Goal: Information Seeking & Learning: Understand process/instructions

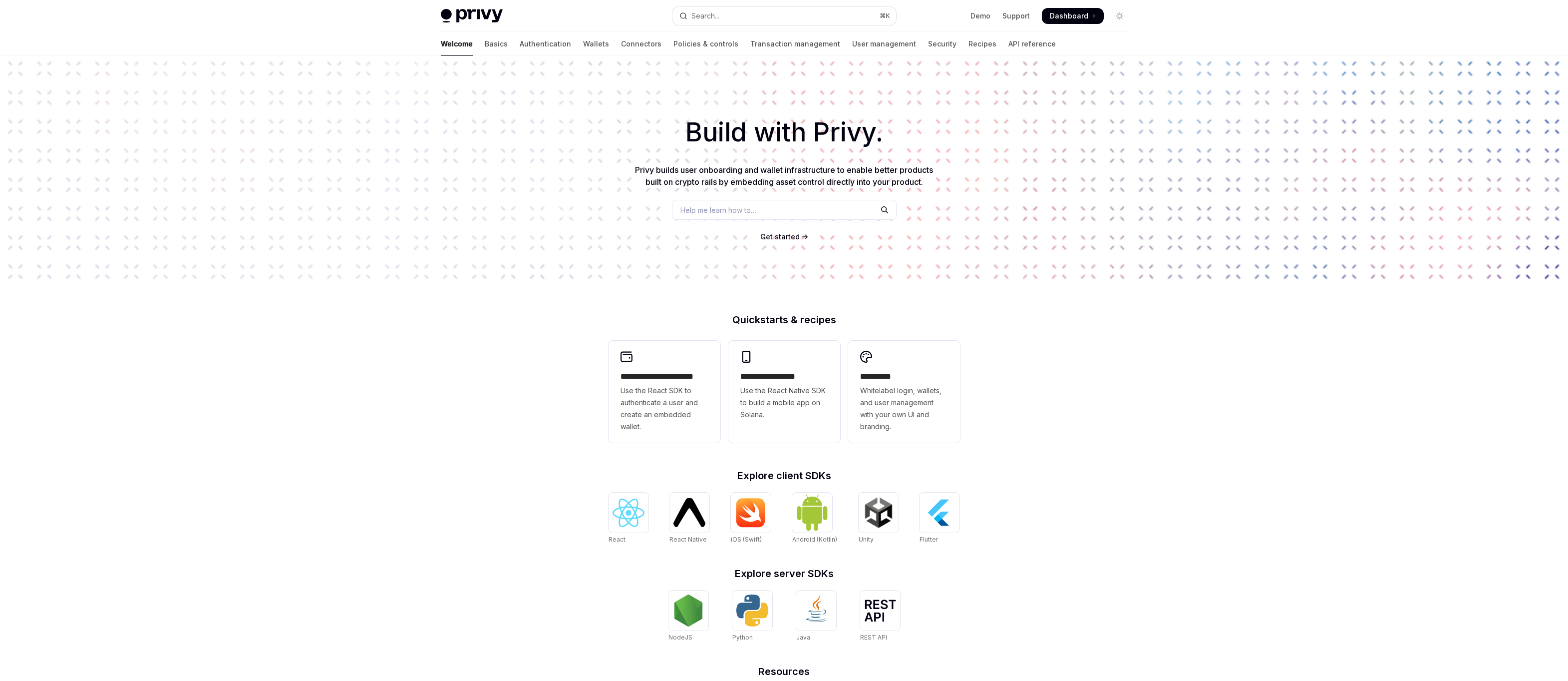
click at [751, 28] on div "Privy Docs home page Search... ⌘ K Demo Support Dashboard Dashboard Search..." at bounding box center [784, 16] width 687 height 32
click at [740, 19] on button "Search... ⌘ K" at bounding box center [784, 15] width 223 height 18
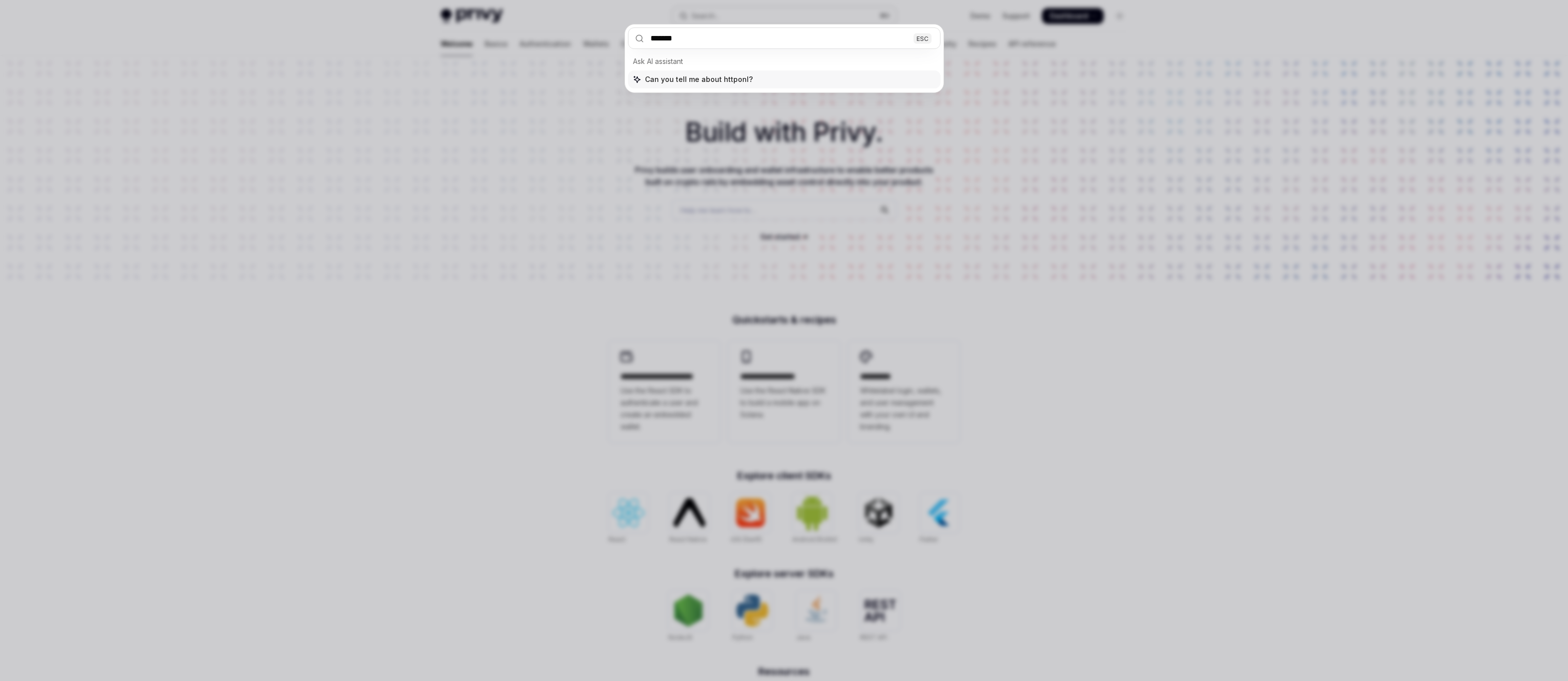
type input "********"
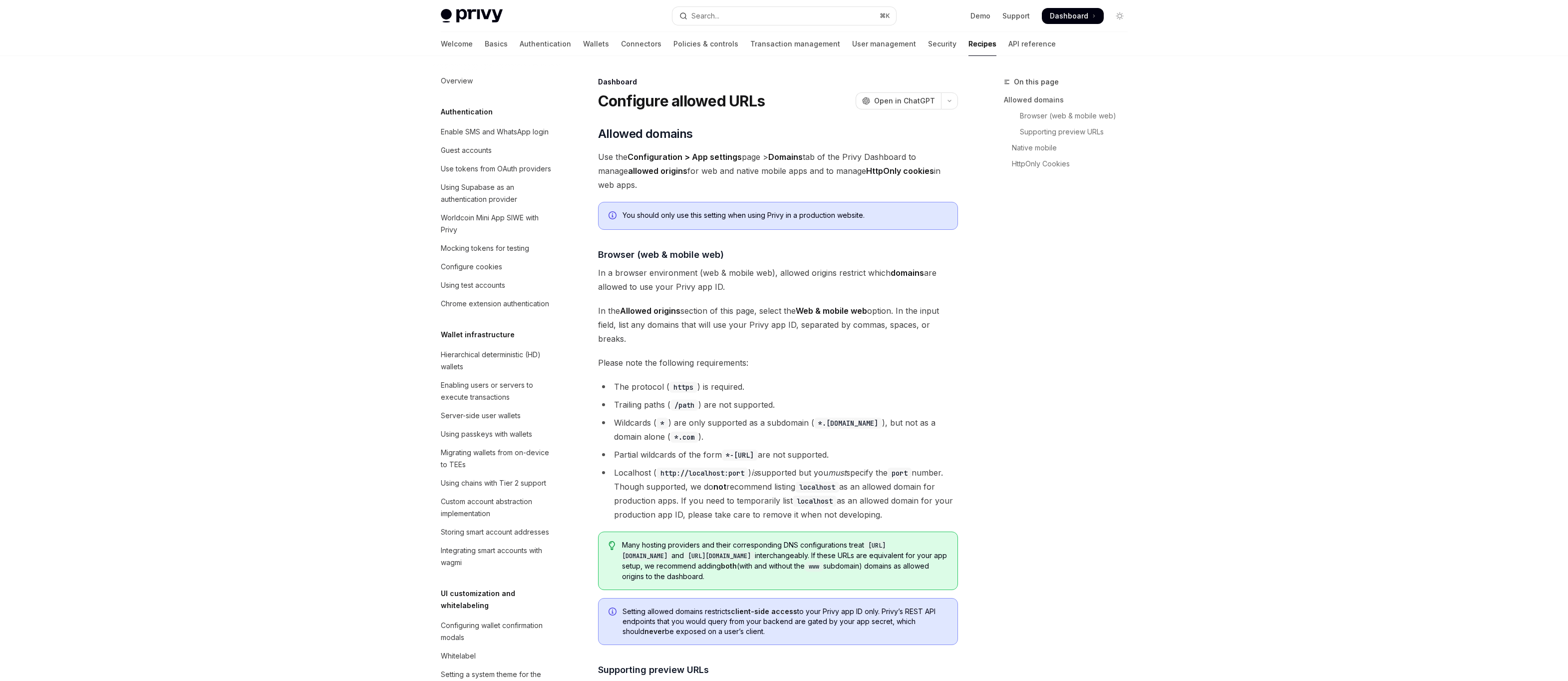
type textarea "*"
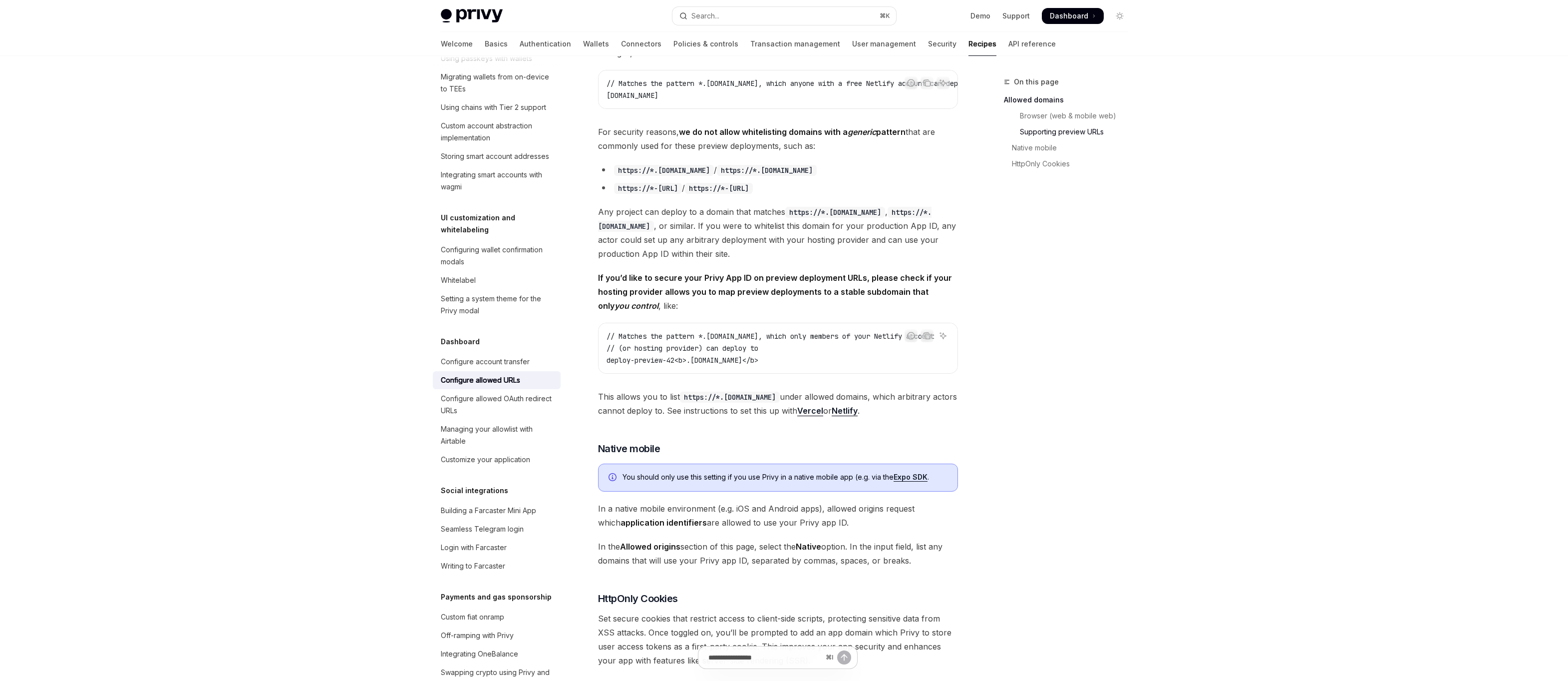
scroll to position [648, 0]
click at [737, 20] on button "Search... ⌘ K" at bounding box center [784, 15] width 223 height 18
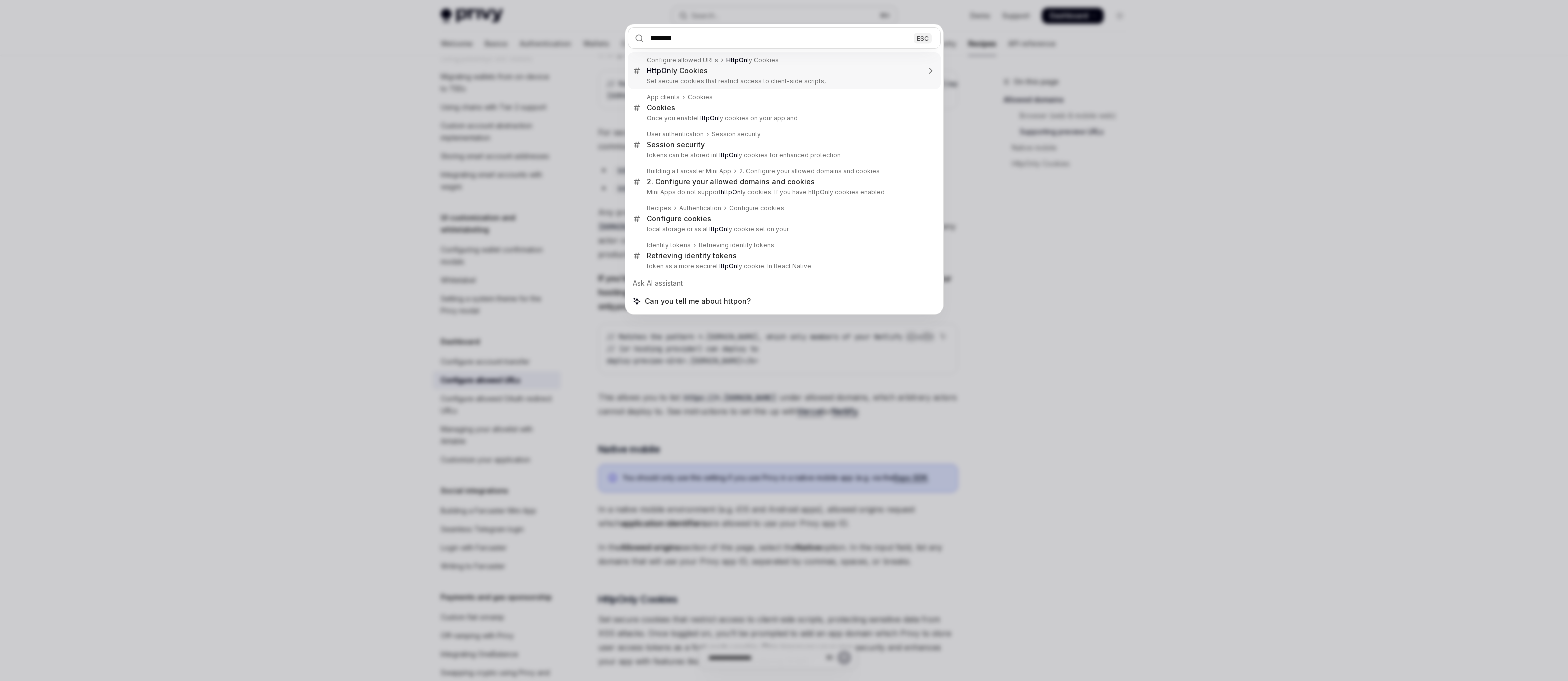
type input "********"
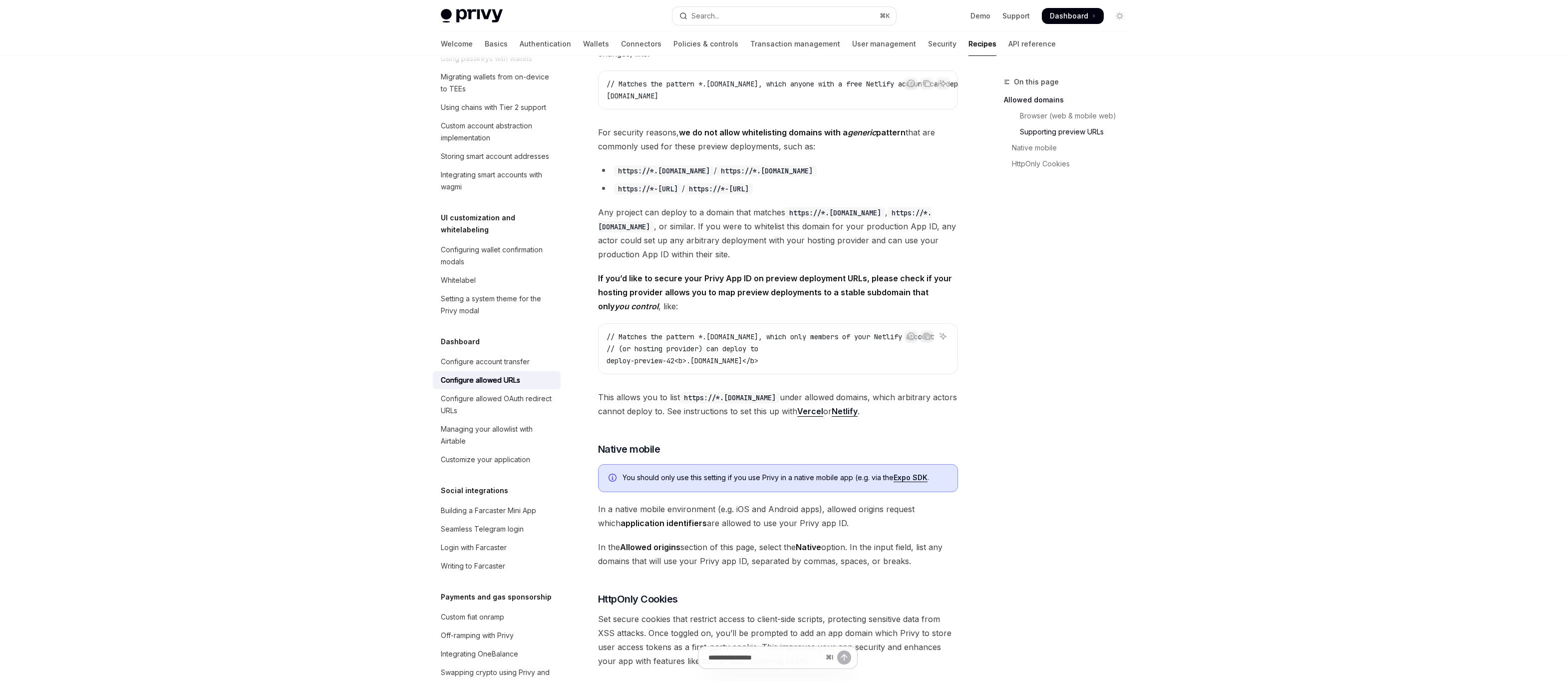
type textarea "*"
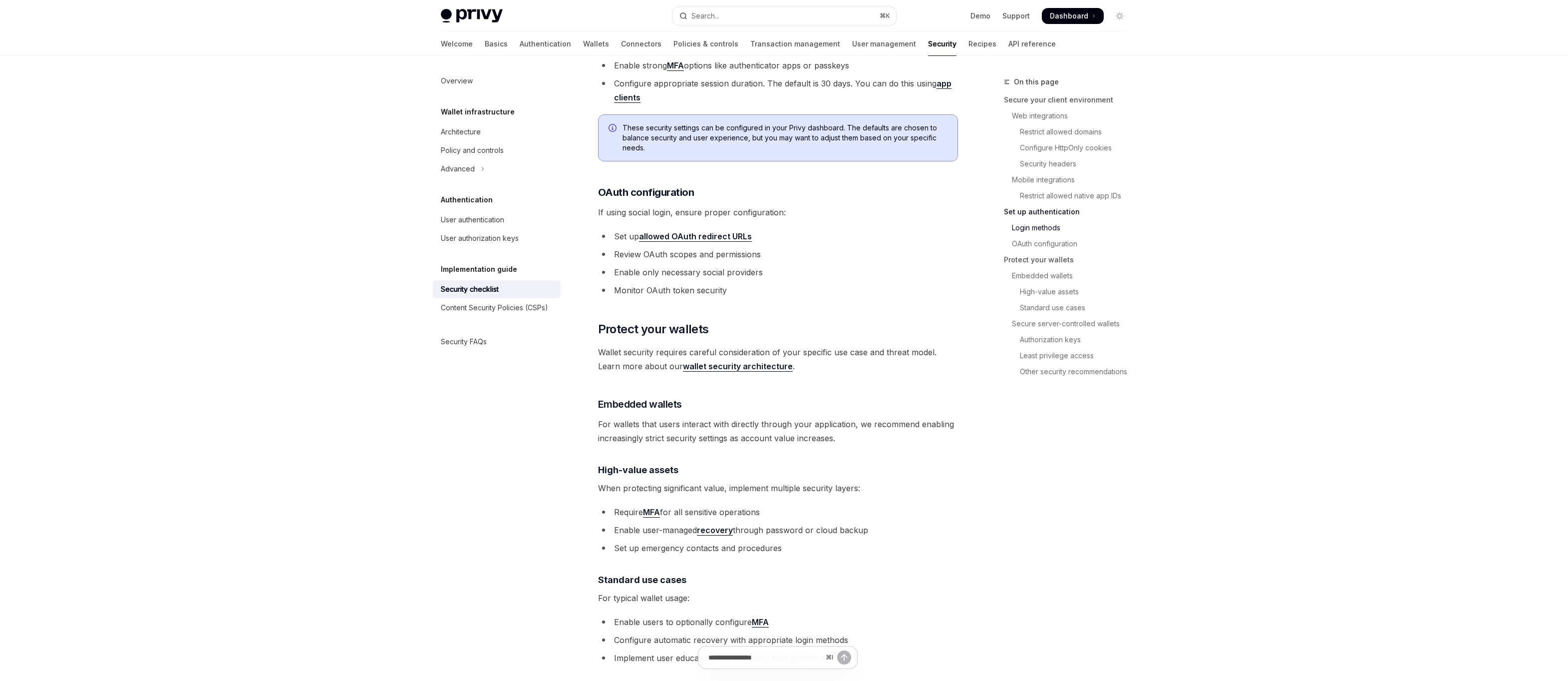
scroll to position [1023, 0]
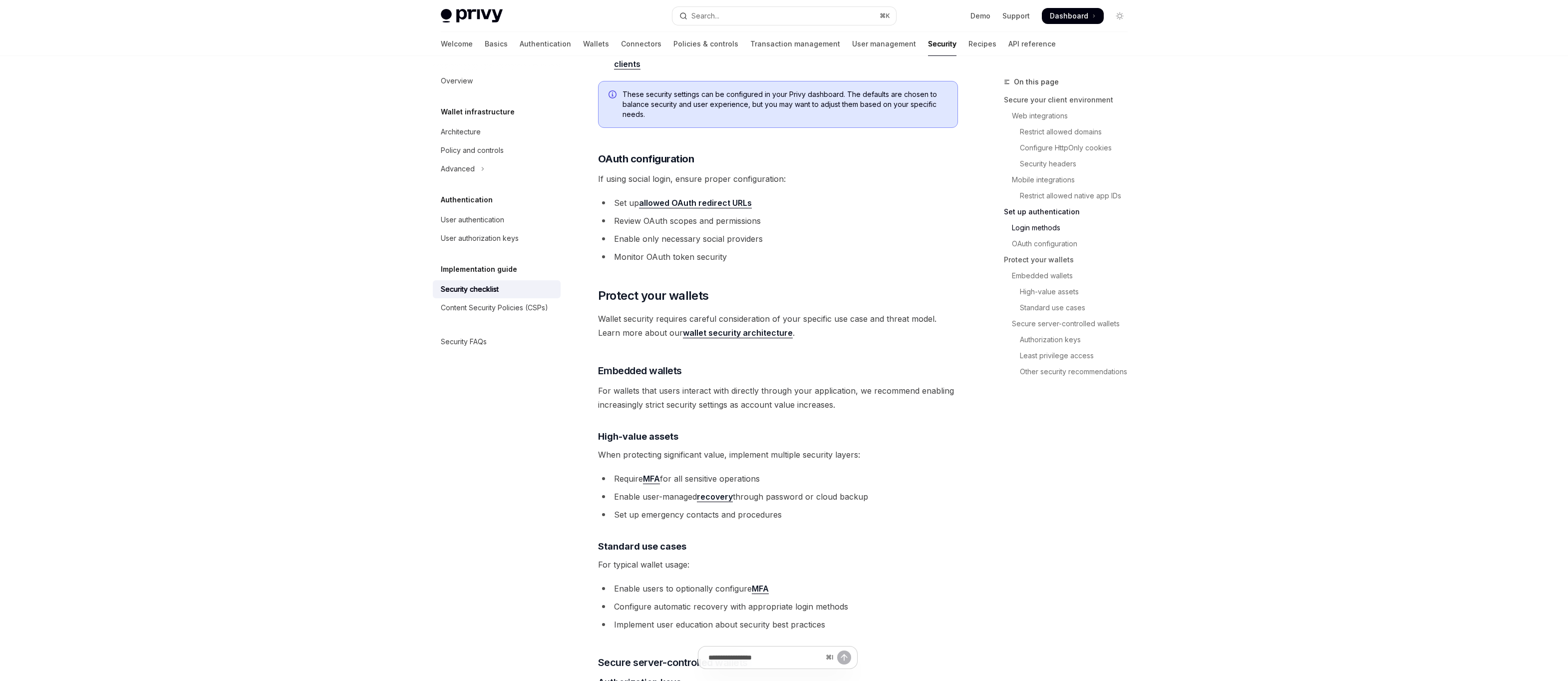
click at [739, 2] on div "Privy Docs home page Search... ⌘ K Demo Support Dashboard Dashboard Search..." at bounding box center [784, 16] width 687 height 32
click at [738, 15] on button "Search... ⌘ K" at bounding box center [784, 15] width 223 height 18
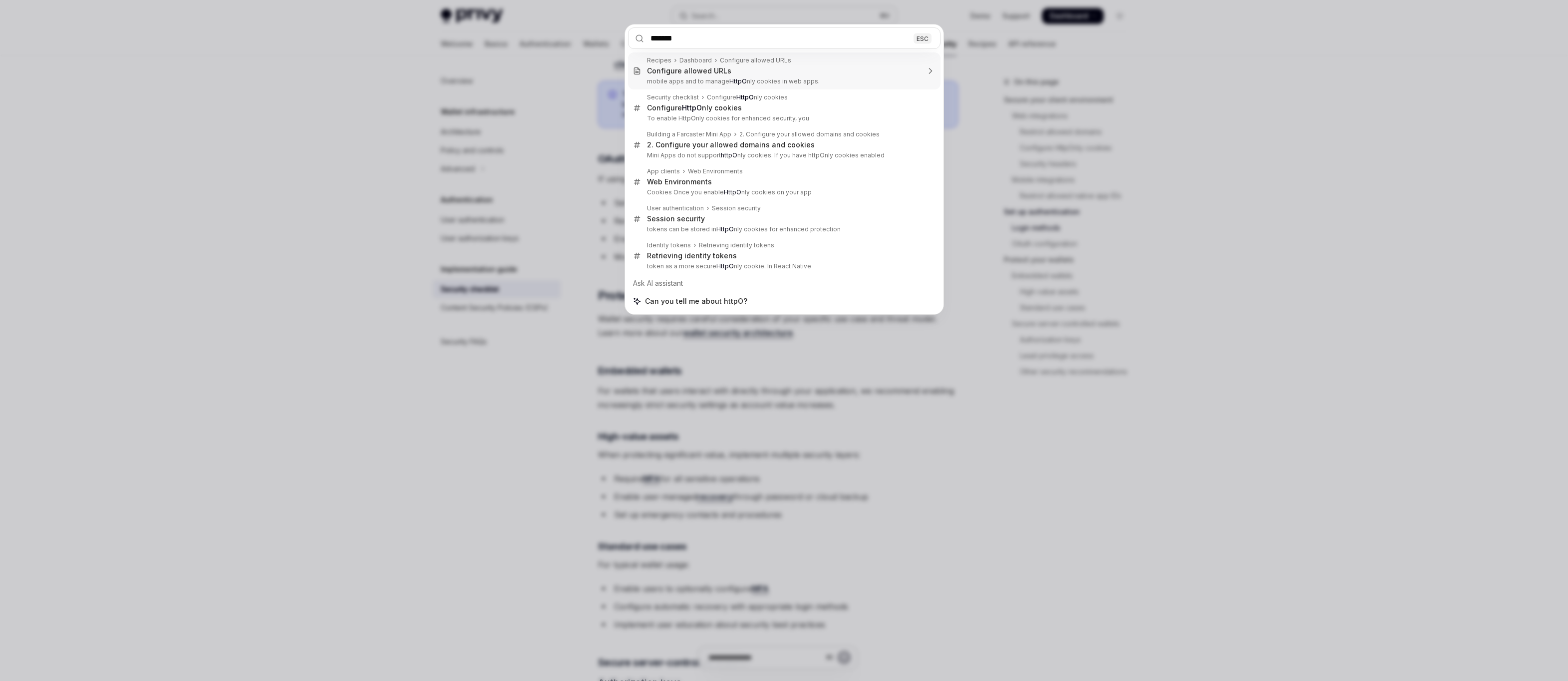
type input "********"
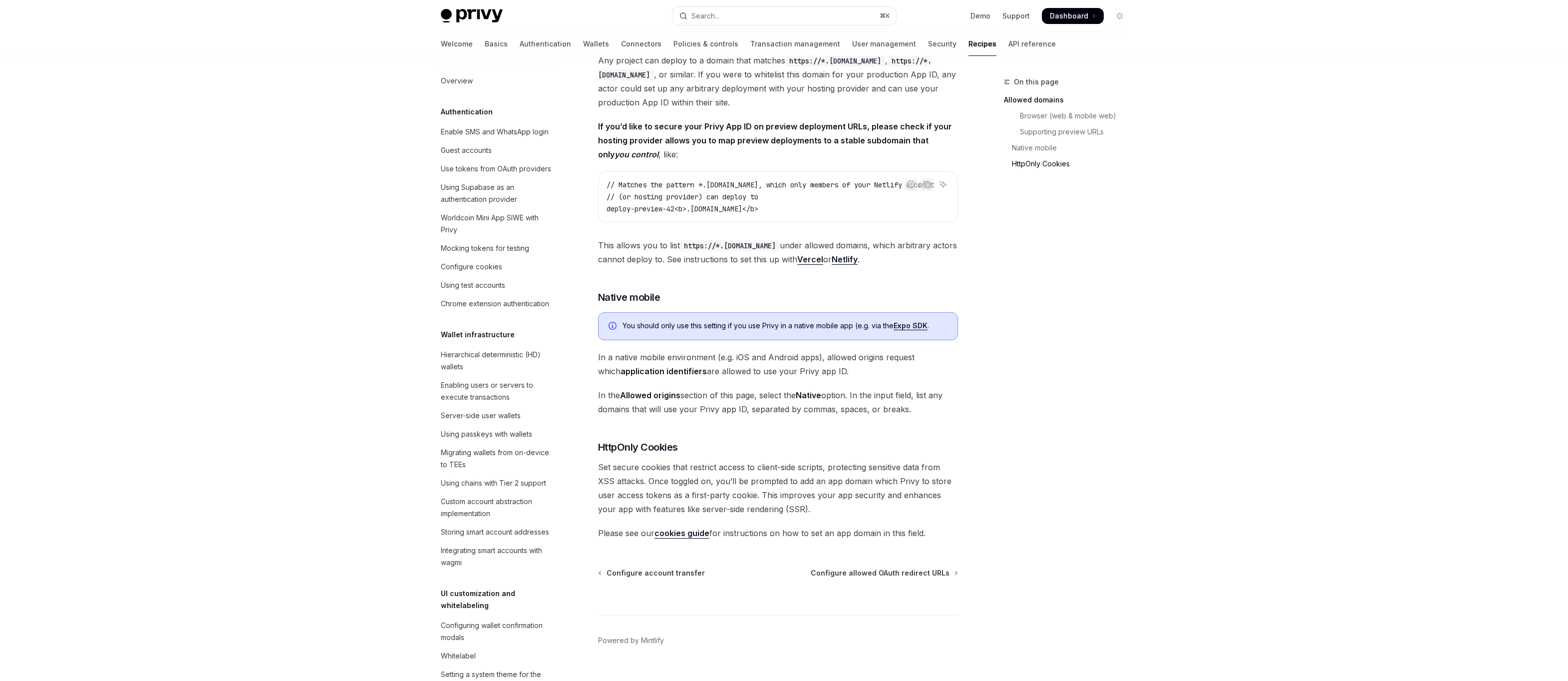
click at [969, 46] on link "Recipes" at bounding box center [982, 44] width 28 height 24
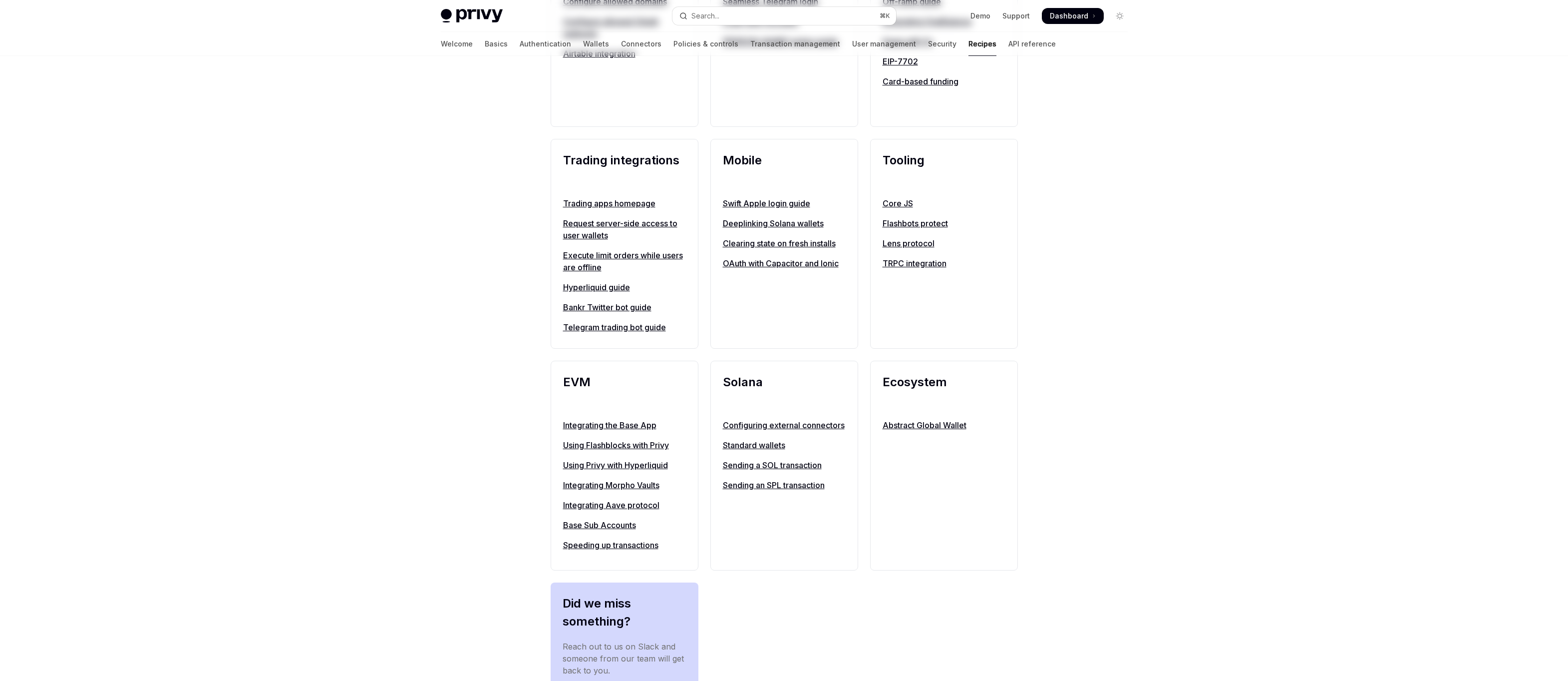
type textarea "*"
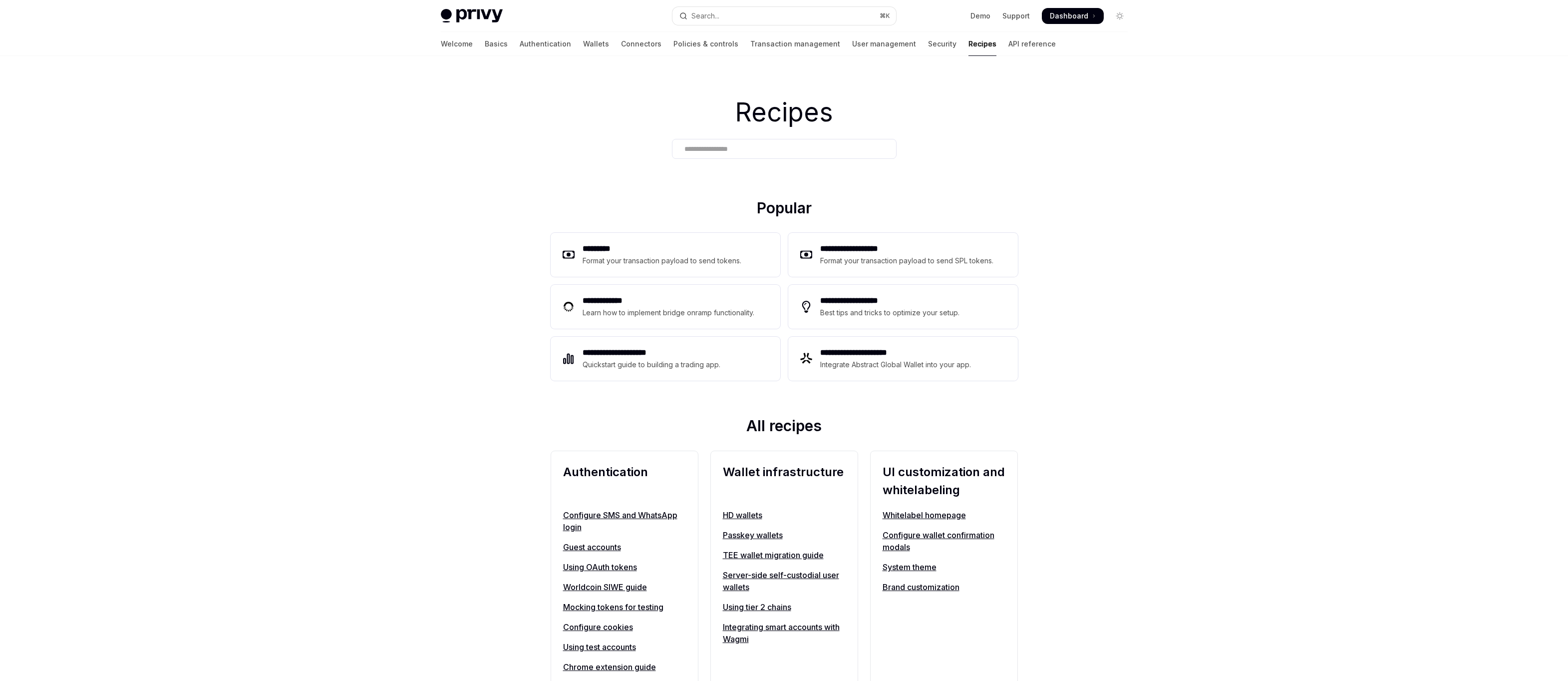
click at [754, 153] on input "text" at bounding box center [784, 149] width 200 height 10
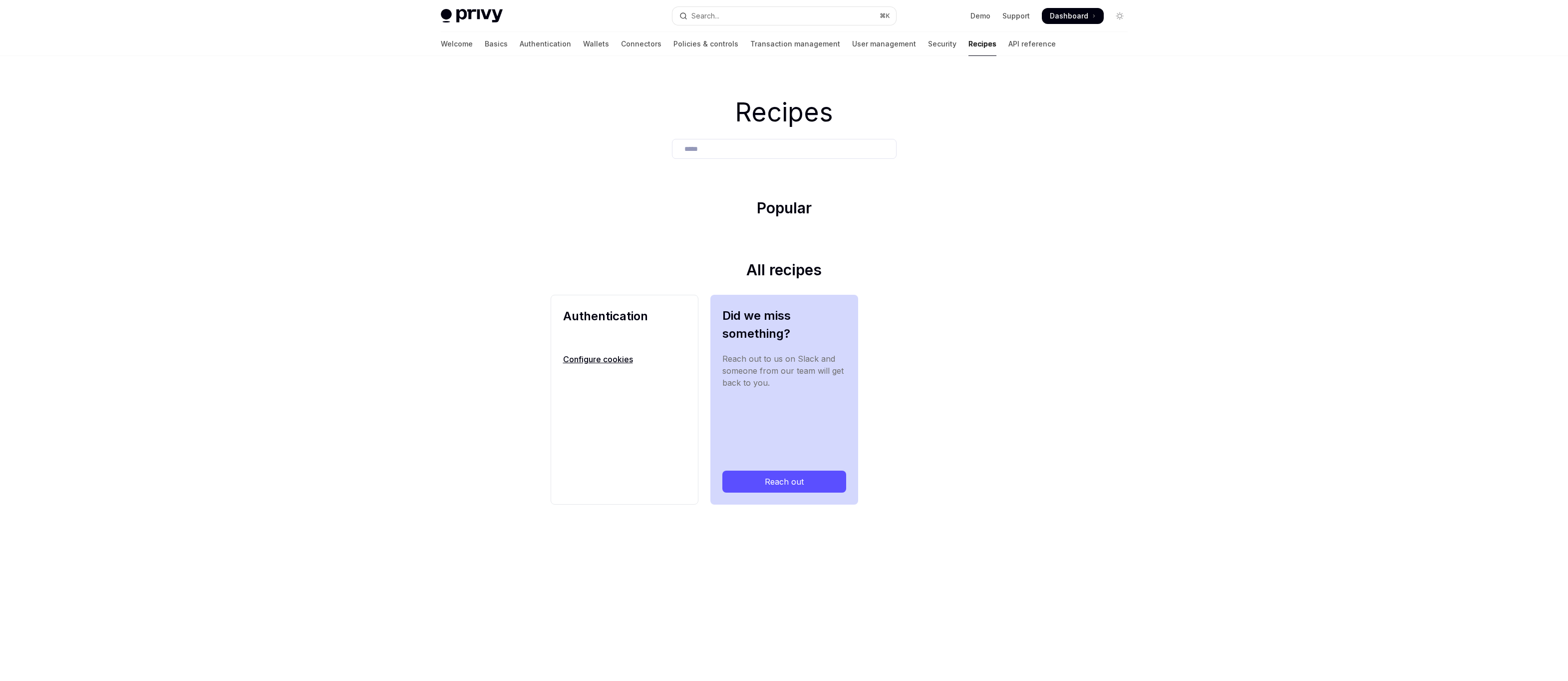
type input "*****"
click at [592, 357] on link "Configure cookies" at bounding box center [625, 359] width 123 height 12
type textarea "*"
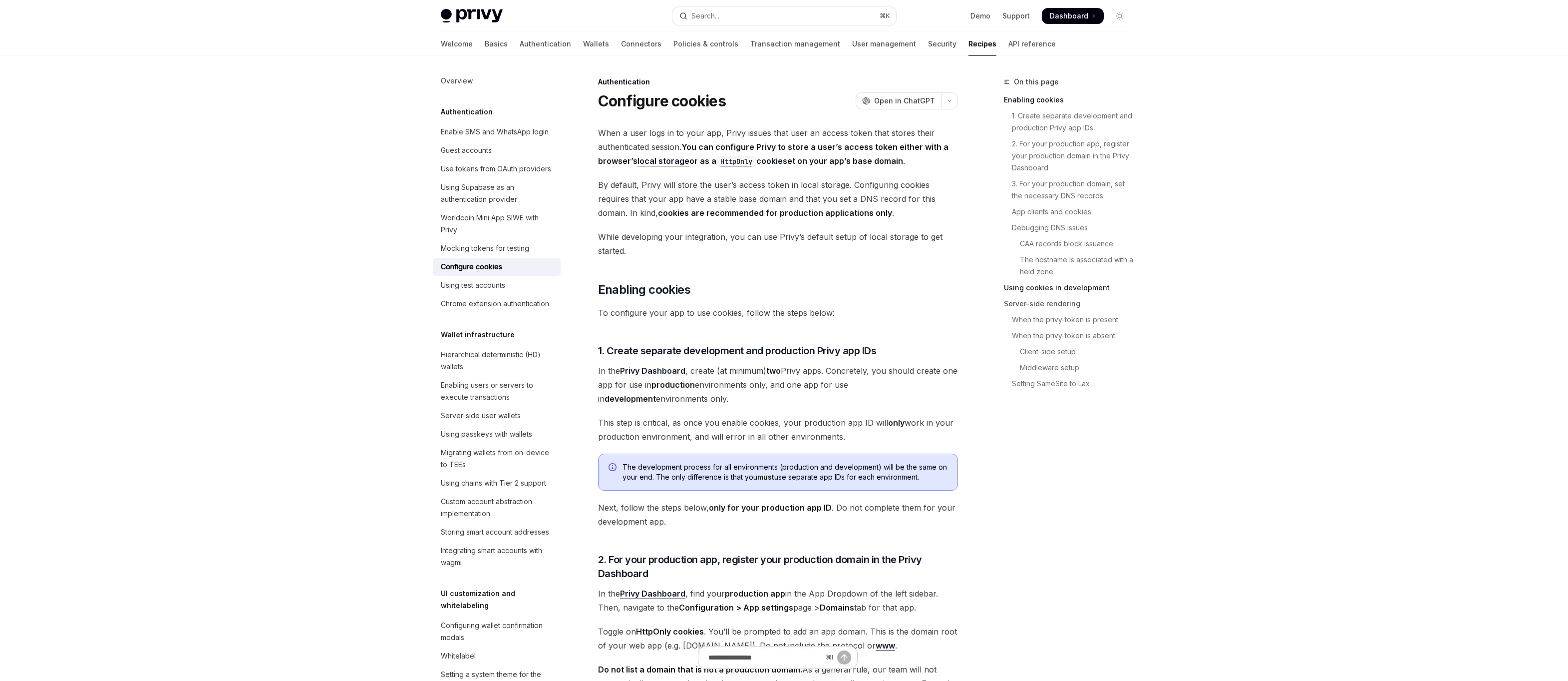
click at [1063, 292] on link "Using cookies in development" at bounding box center [1070, 288] width 132 height 16
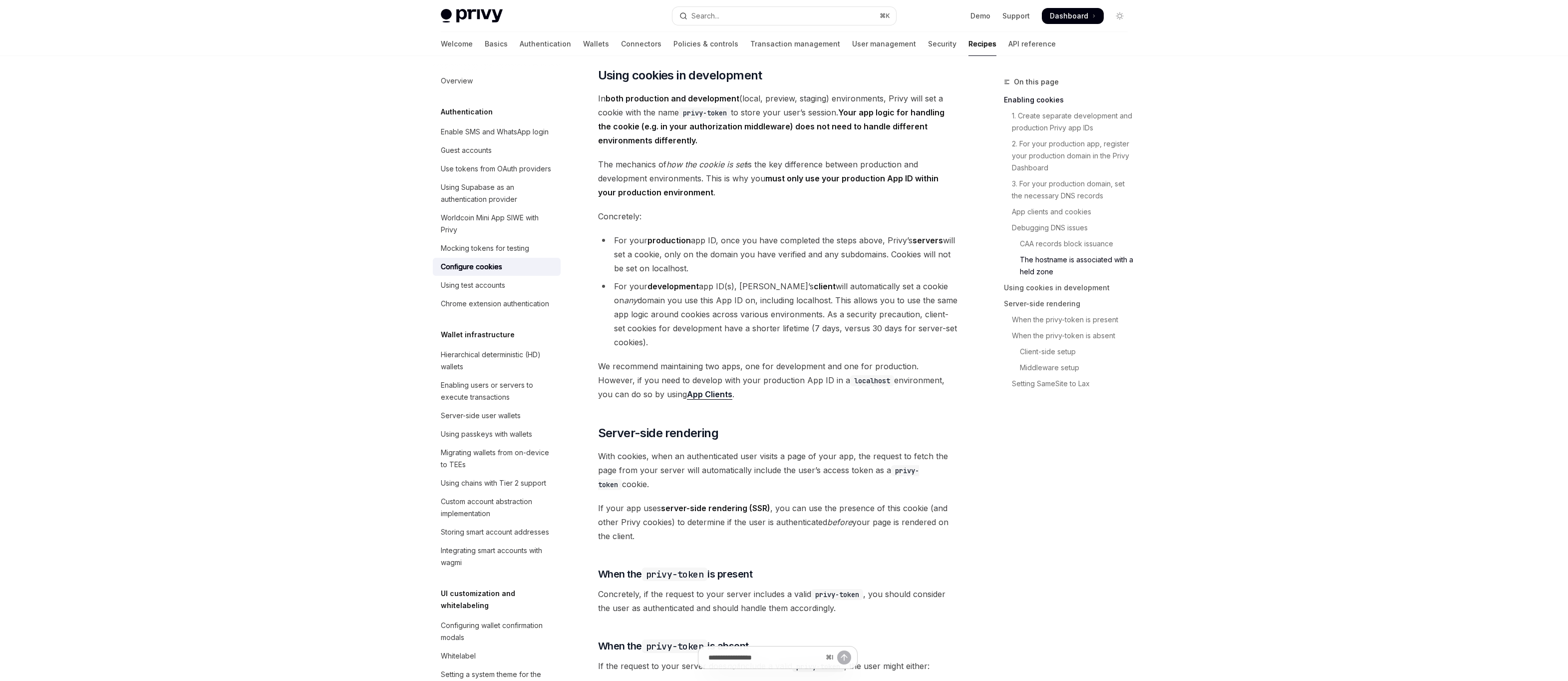
scroll to position [1608, 0]
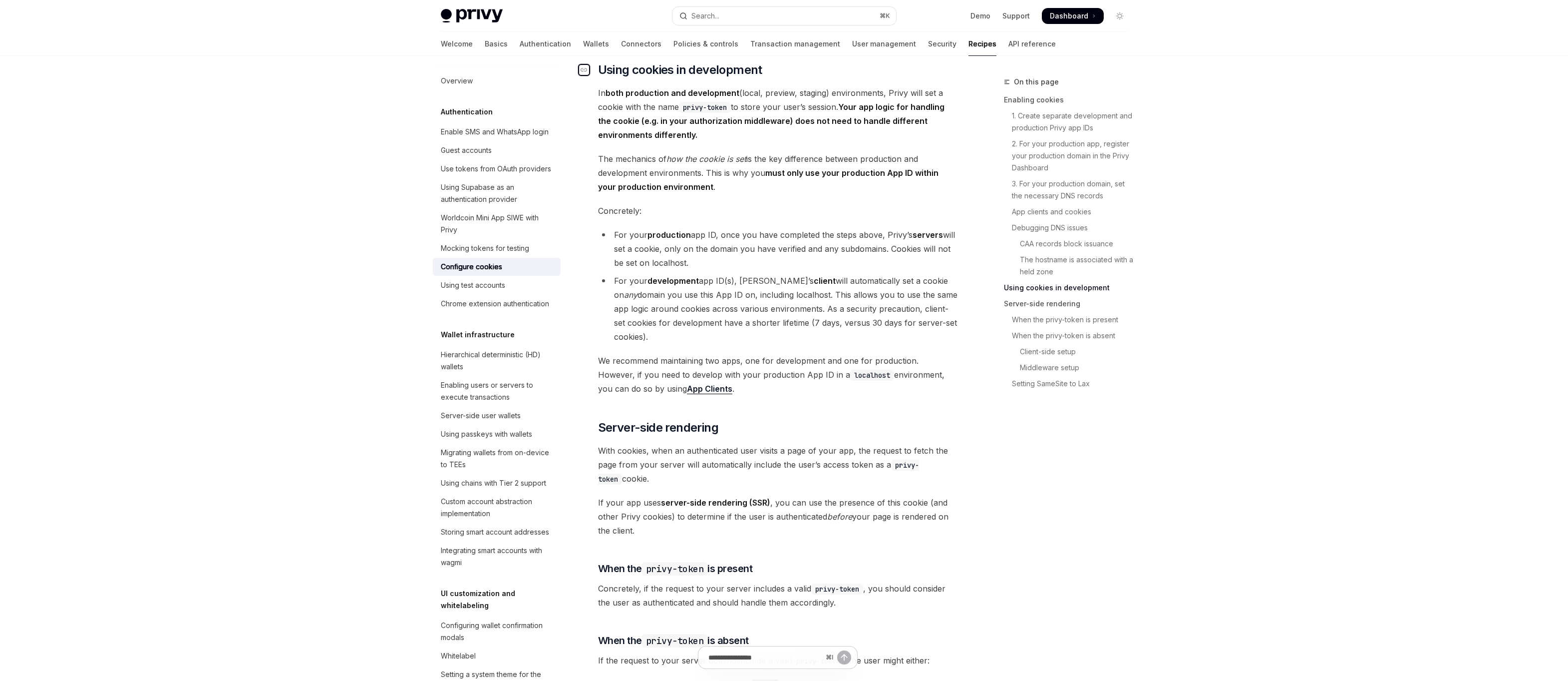
click at [585, 72] on icon "Navigate to header" at bounding box center [584, 70] width 7 height 4
click at [359, 325] on div "Skip to main content Privy Docs home page Search... ⌘ K Demo Support Dashboard …" at bounding box center [784, 360] width 1568 height 3936
